Goal: Information Seeking & Learning: Learn about a topic

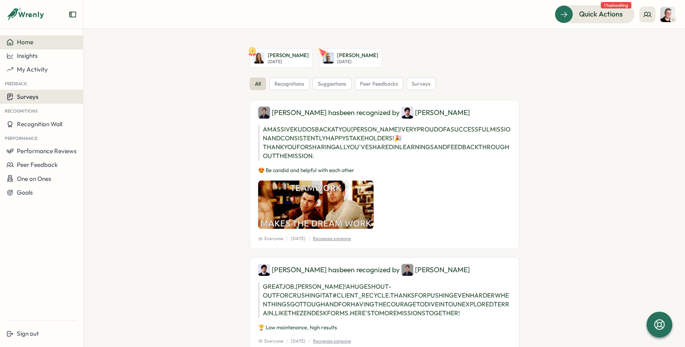
click at [51, 96] on div "Surveys" at bounding box center [41, 97] width 70 height 8
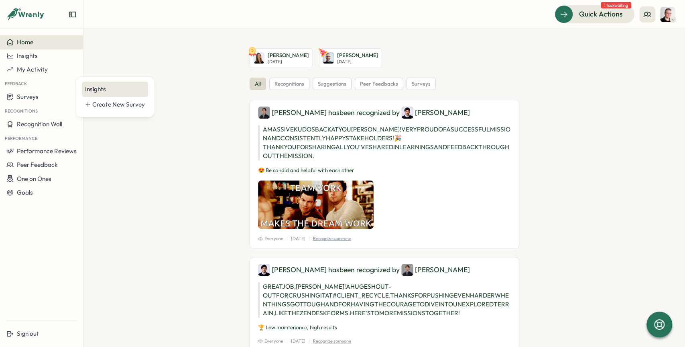
click at [102, 90] on div "Insights" at bounding box center [115, 89] width 60 height 9
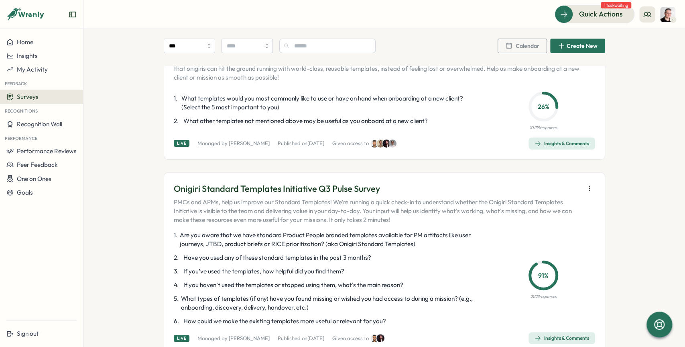
scroll to position [96, 0]
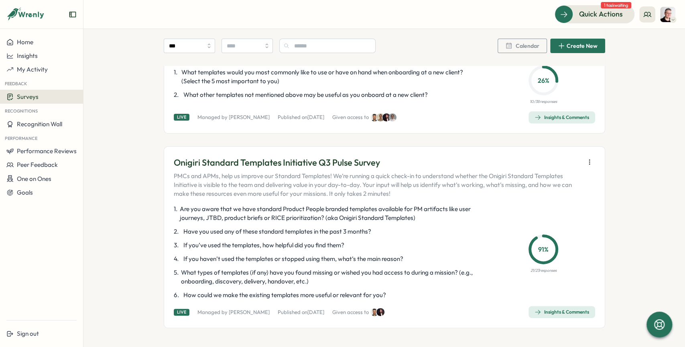
click at [586, 158] on icon "button" at bounding box center [590, 162] width 8 height 8
click at [329, 162] on p "Onigiri Standard Templates Initiative Q3 Pulse Survey" at bounding box center [377, 162] width 407 height 12
copy p "Onigiri Standard Templates Initiative Q3 Pulse Survey"
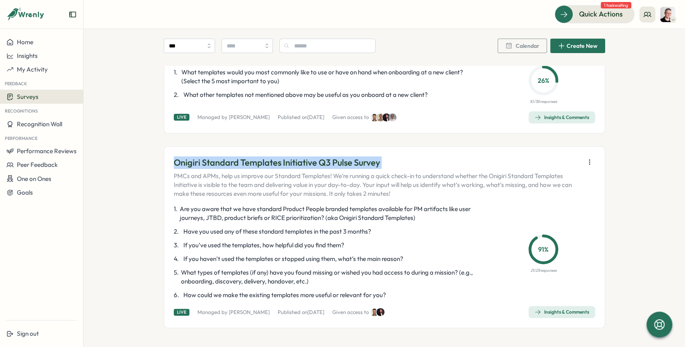
click at [586, 160] on icon "button" at bounding box center [590, 162] width 8 height 8
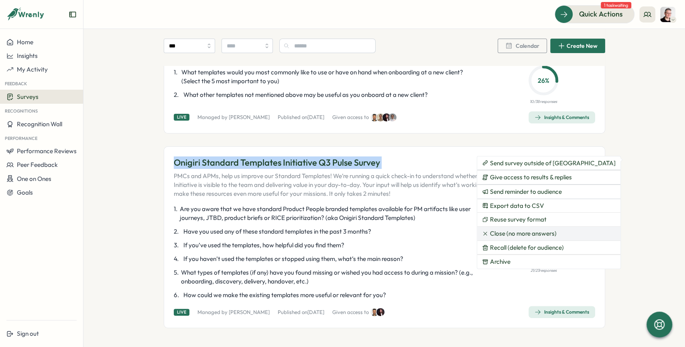
click at [512, 231] on span "Close (no more answers)" at bounding box center [523, 233] width 67 height 7
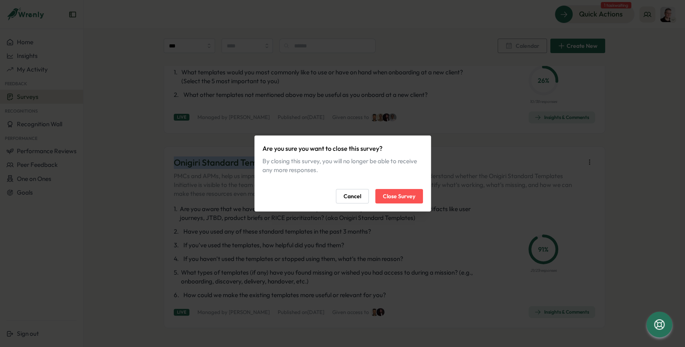
click at [411, 197] on span "Close Survey" at bounding box center [399, 196] width 33 height 14
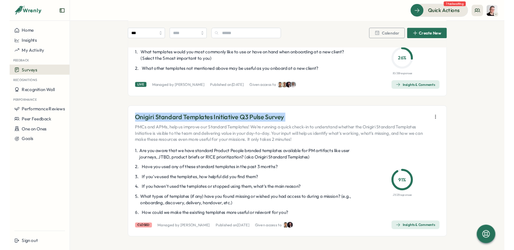
scroll to position [0, 0]
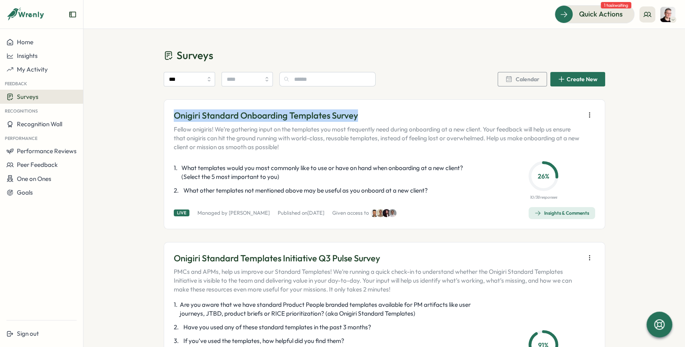
drag, startPoint x: 373, startPoint y: 115, endPoint x: 171, endPoint y: 114, distance: 201.6
click at [174, 114] on p "Onigiri Standard Onboarding Templates Survey" at bounding box center [377, 115] width 407 height 12
copy p "Onigiri Standard Onboarding Templates Survey"
